Goal: Check status: Check status

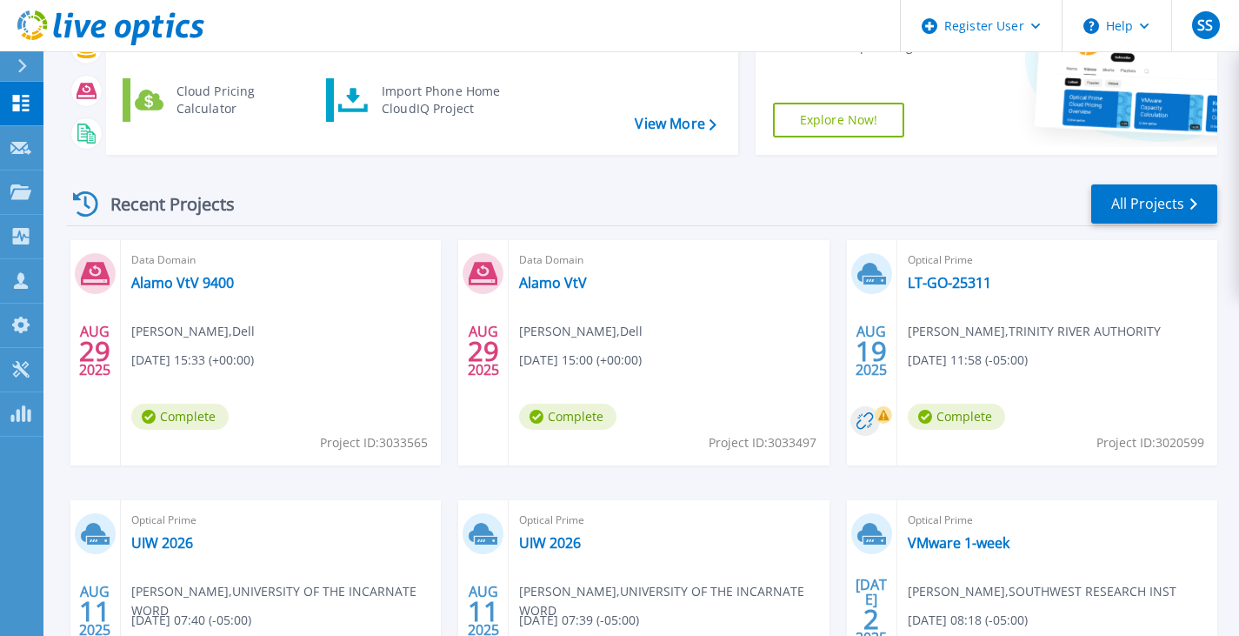
scroll to position [212, 0]
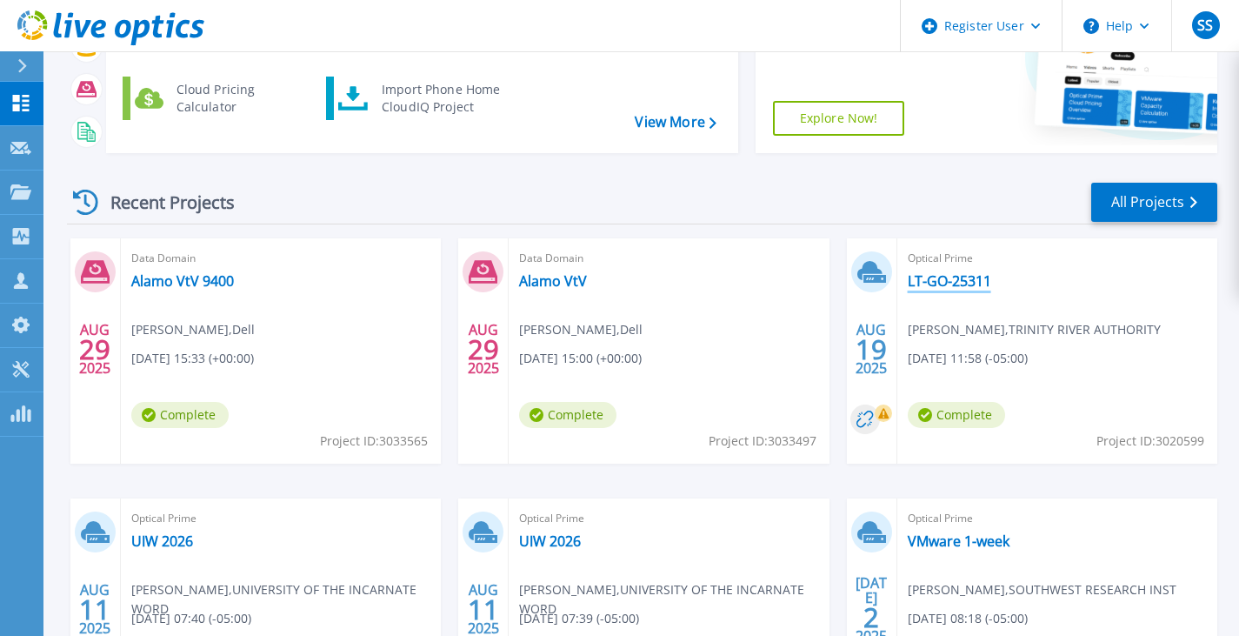
click at [930, 282] on link "LT-GO-25311" at bounding box center [949, 280] width 83 height 17
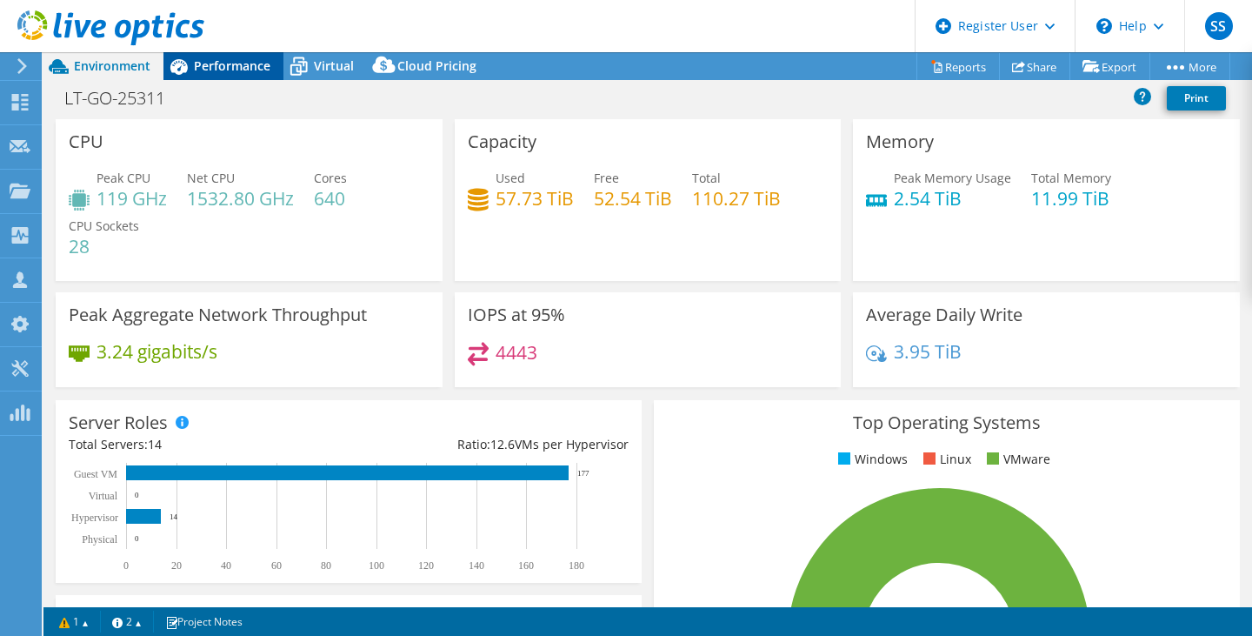
click at [234, 60] on span "Performance" at bounding box center [232, 65] width 77 height 17
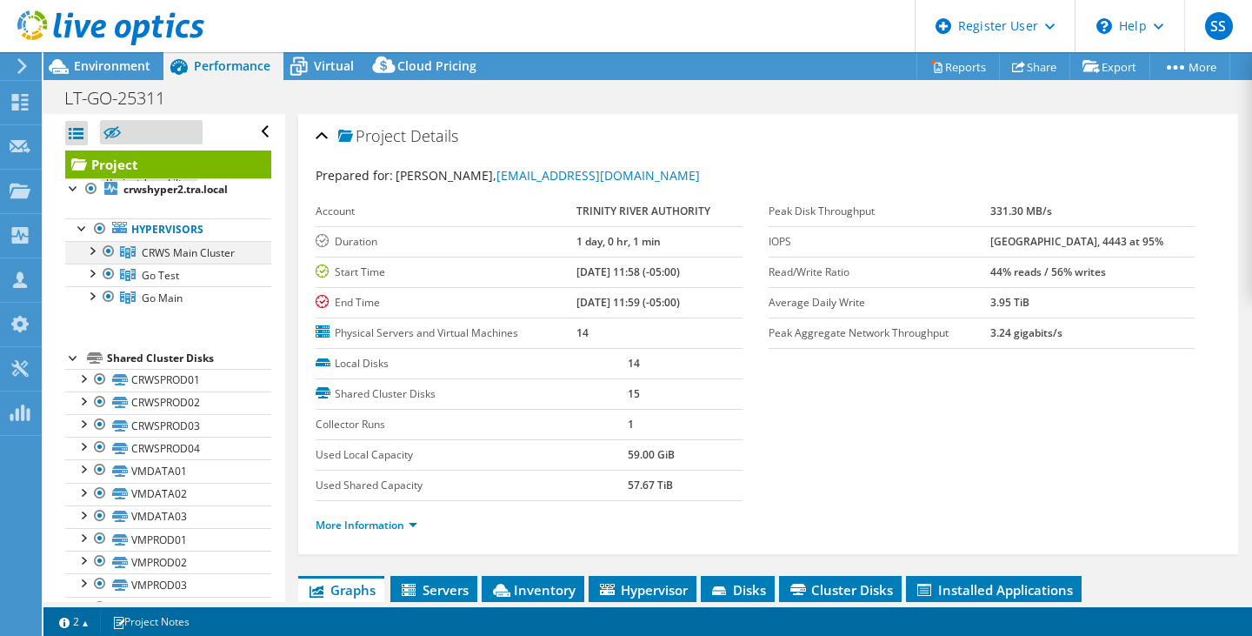
click at [92, 252] on div at bounding box center [91, 249] width 17 height 17
click at [91, 250] on div at bounding box center [91, 249] width 17 height 17
click at [186, 252] on span "CRWS Main Cluster" at bounding box center [188, 252] width 93 height 15
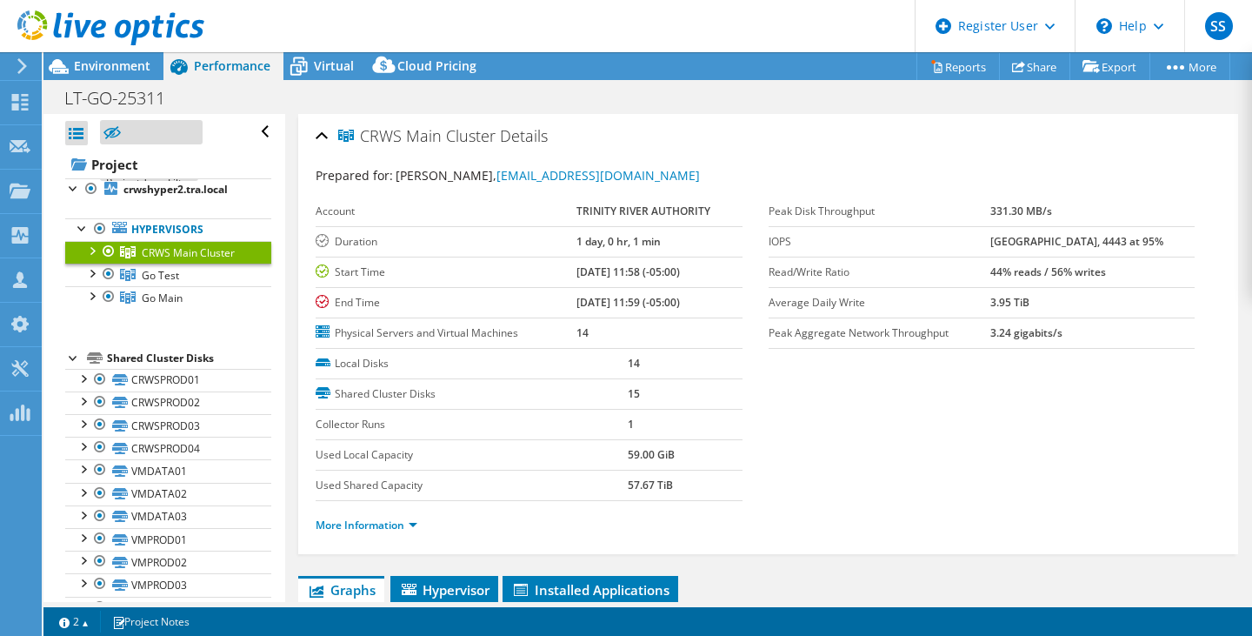
click at [95, 252] on div at bounding box center [91, 249] width 17 height 17
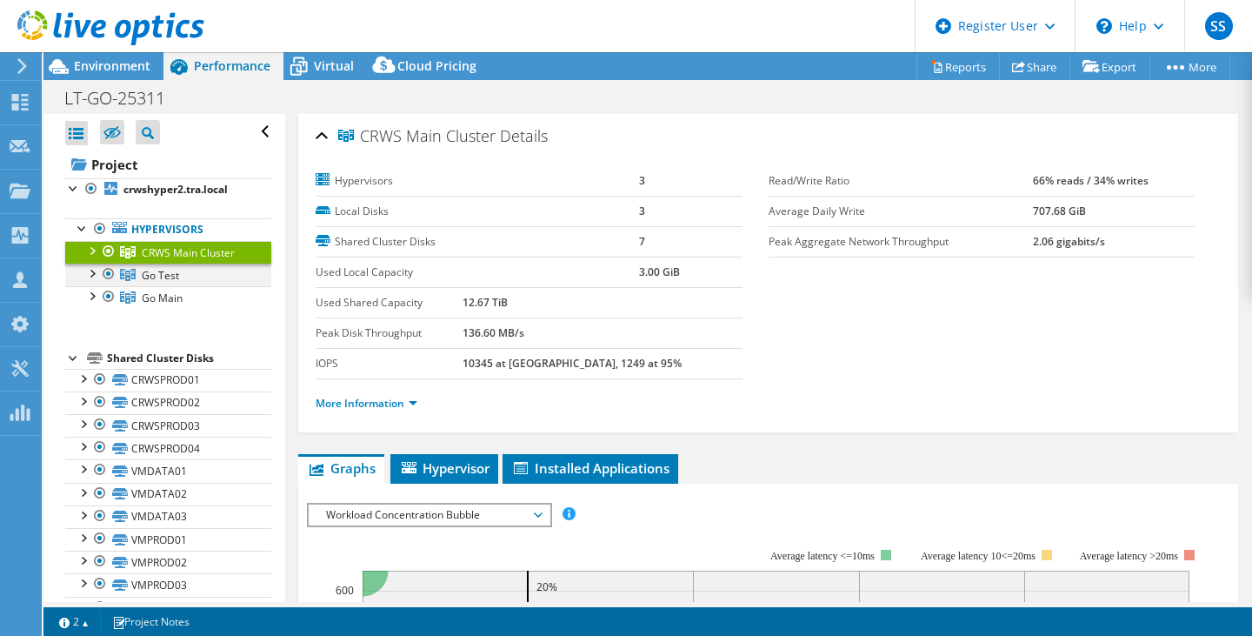
select select "USD"
click at [94, 300] on div at bounding box center [91, 294] width 17 height 17
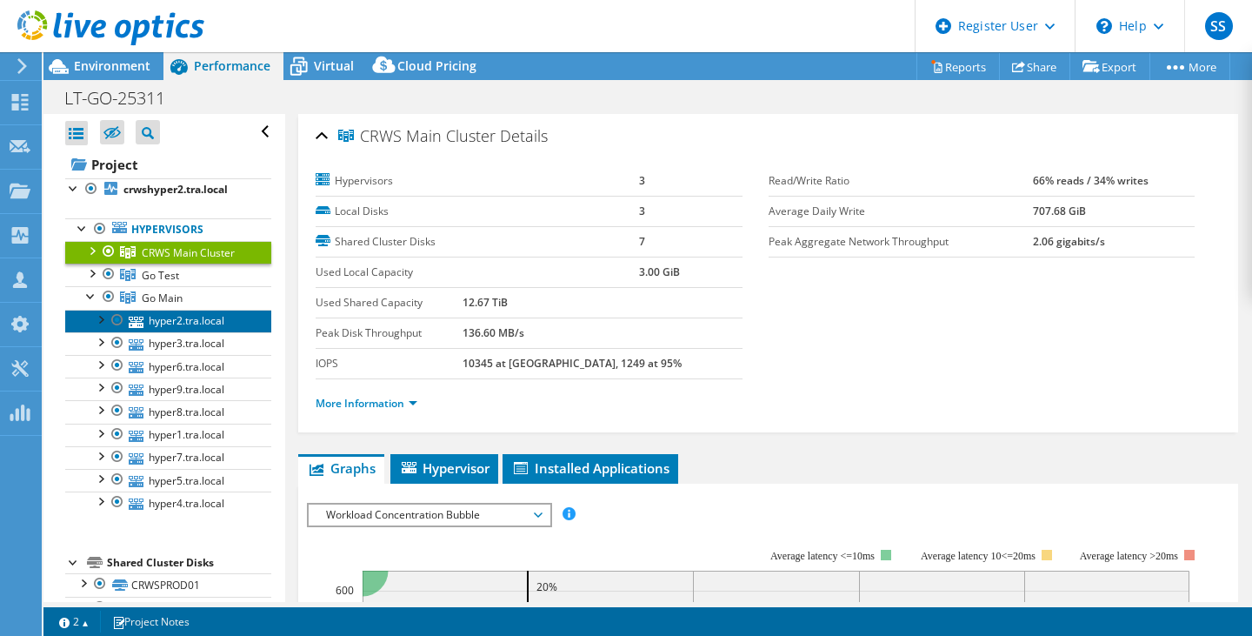
click at [168, 330] on link "hyper2.tra.local" at bounding box center [168, 321] width 206 height 23
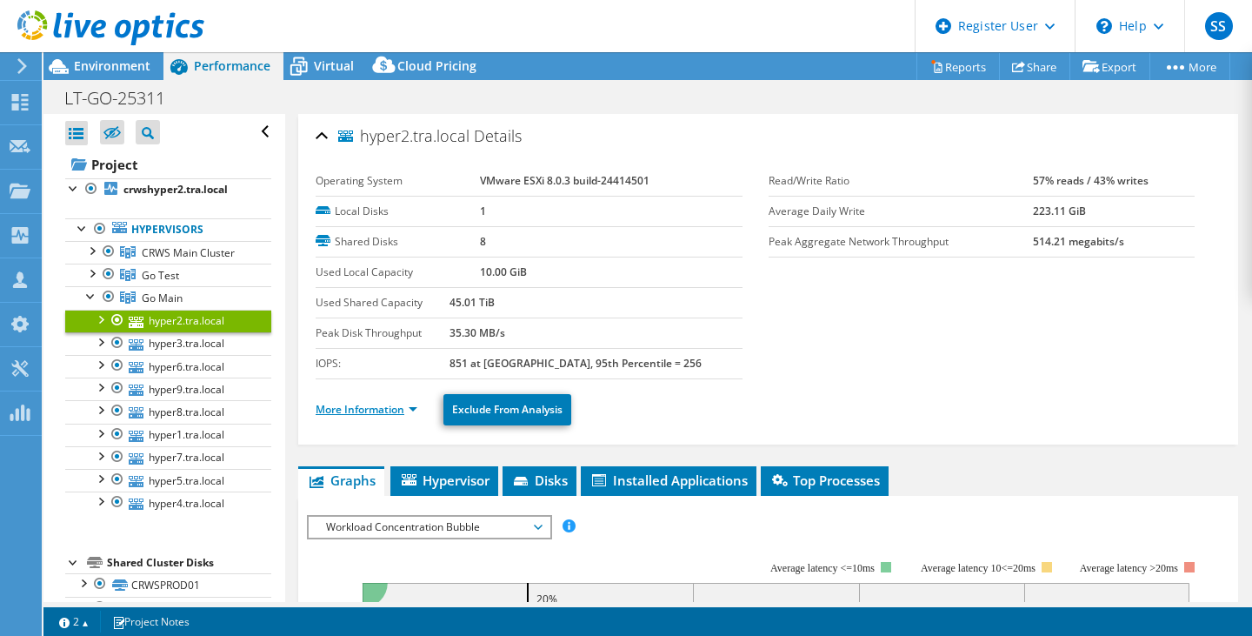
click at [387, 409] on link "More Information" at bounding box center [367, 409] width 102 height 15
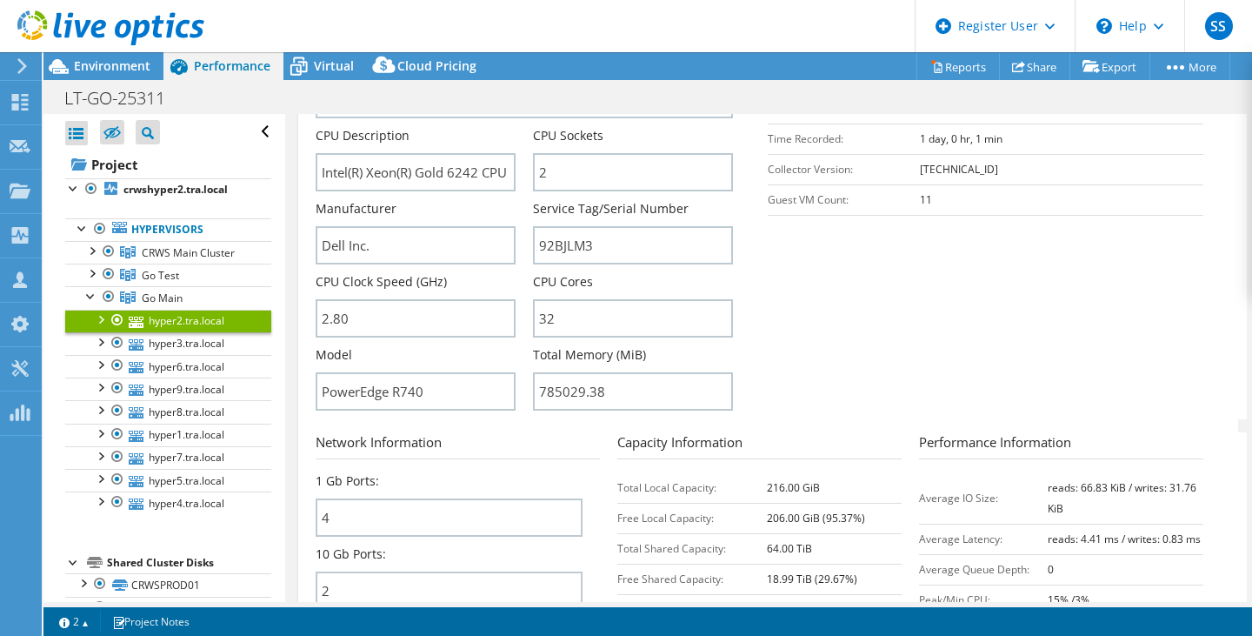
scroll to position [450, 0]
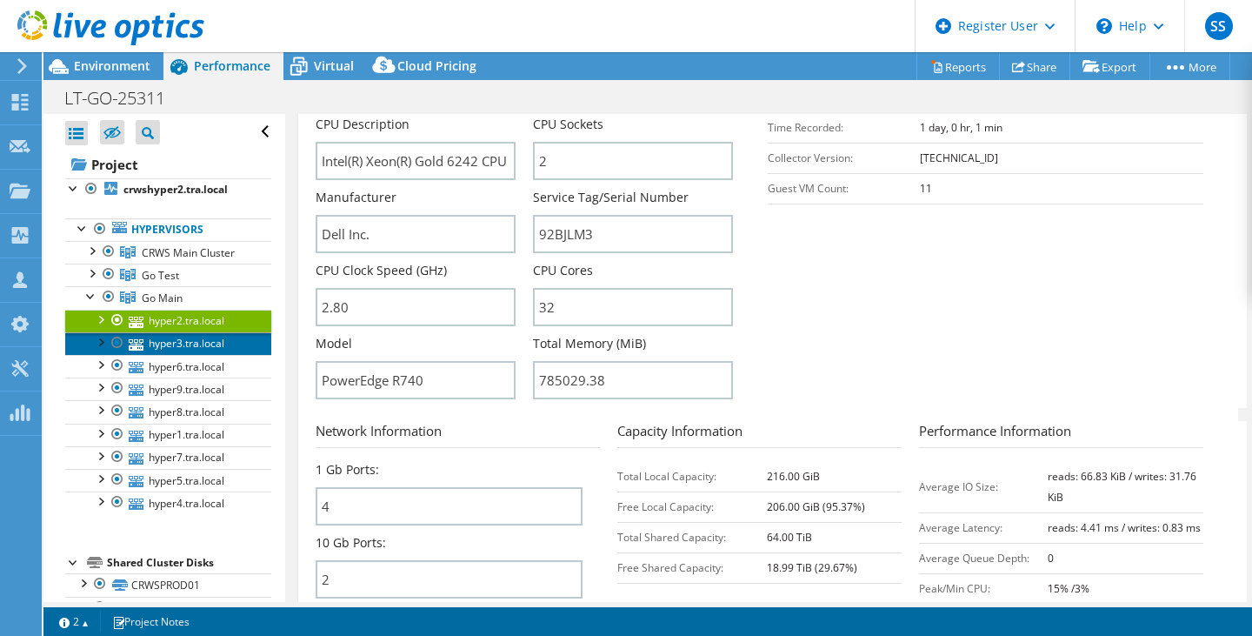
click at [186, 352] on link "hyper3.tra.local" at bounding box center [168, 343] width 206 height 23
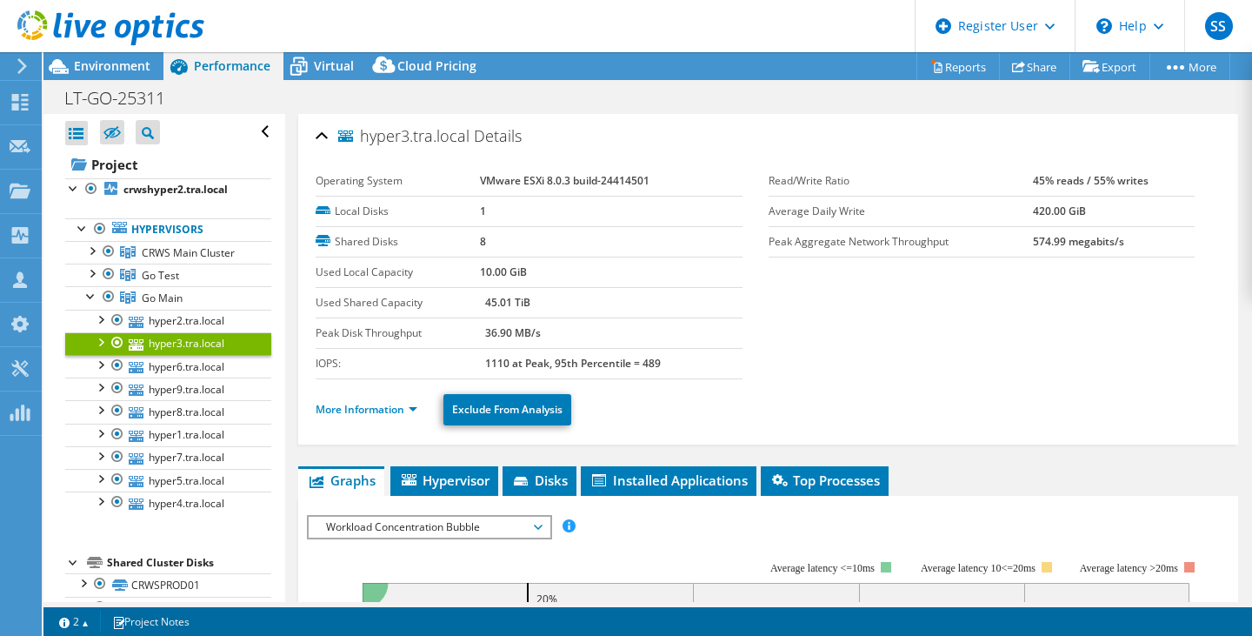
scroll to position [5, 0]
